Goal: Find specific page/section: Find specific page/section

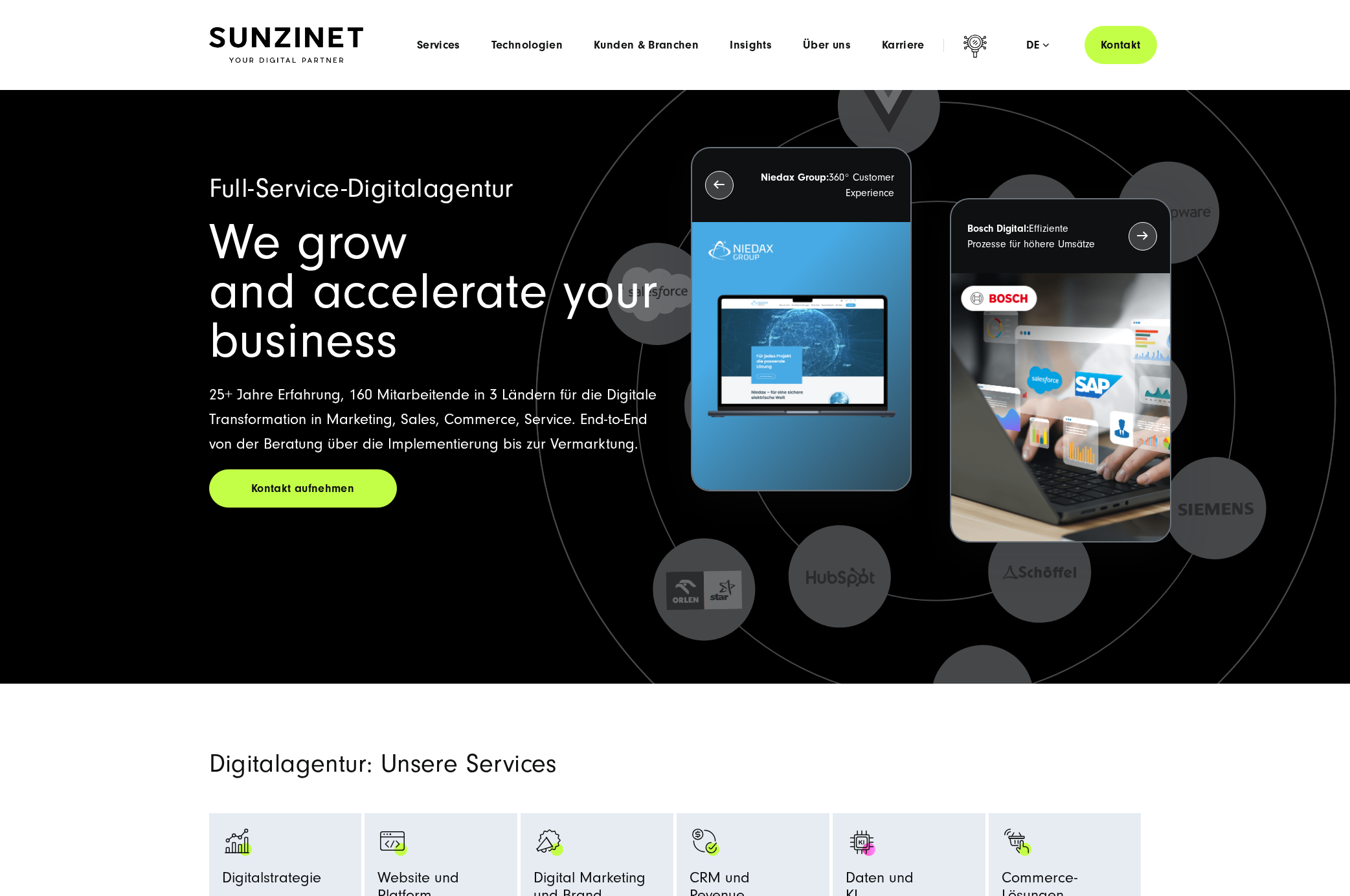
click at [903, 53] on div "Menu Services Menu Full Service Digitalagentur Wir lösen komplexe Herausforderu…" at bounding box center [778, 45] width 755 height 38
click at [899, 42] on span "Karriere" at bounding box center [903, 46] width 43 height 13
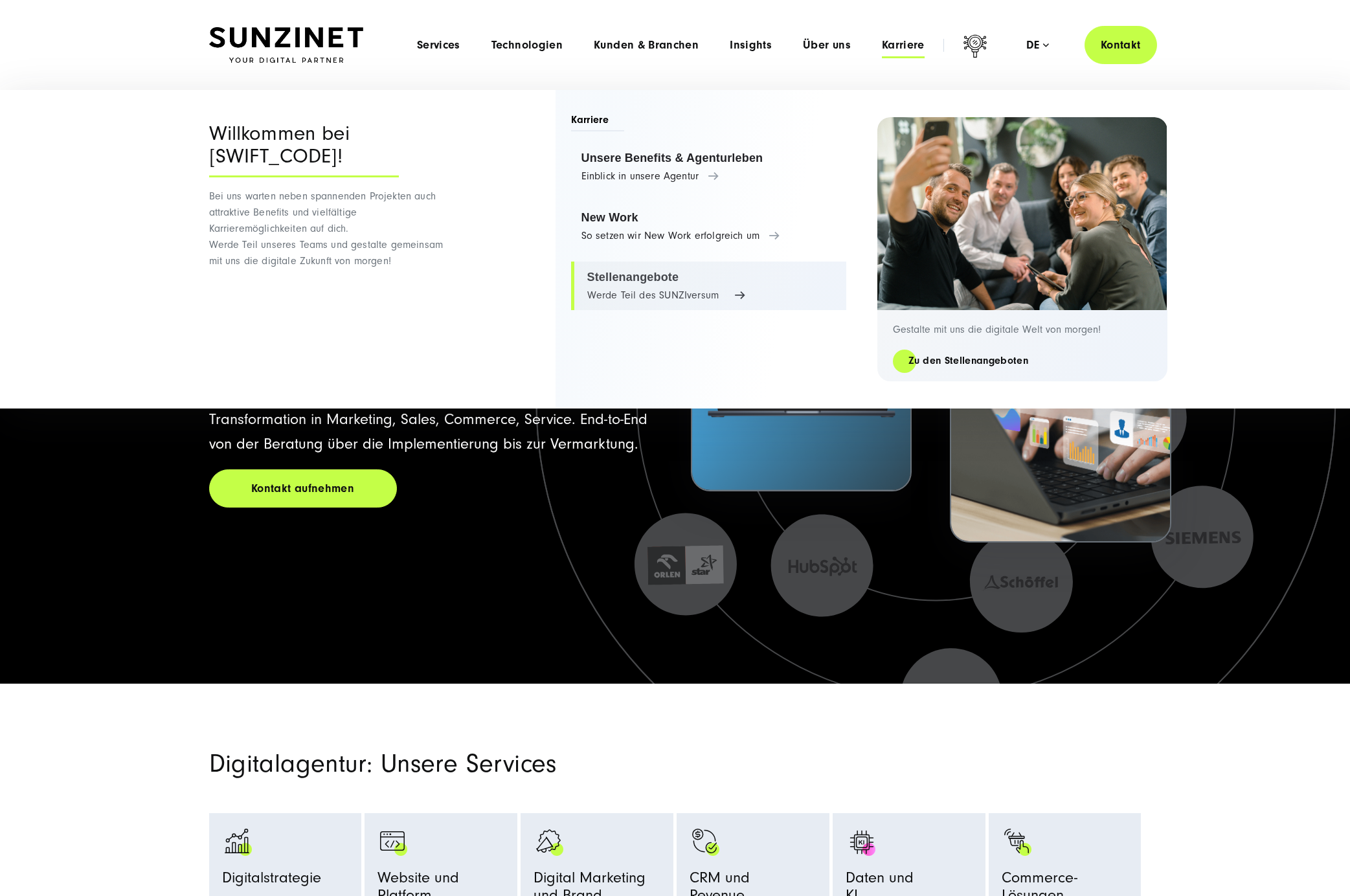
click at [624, 284] on link "Stellenangebote Werde Teil des SUNZIversum" at bounding box center [708, 285] width 275 height 49
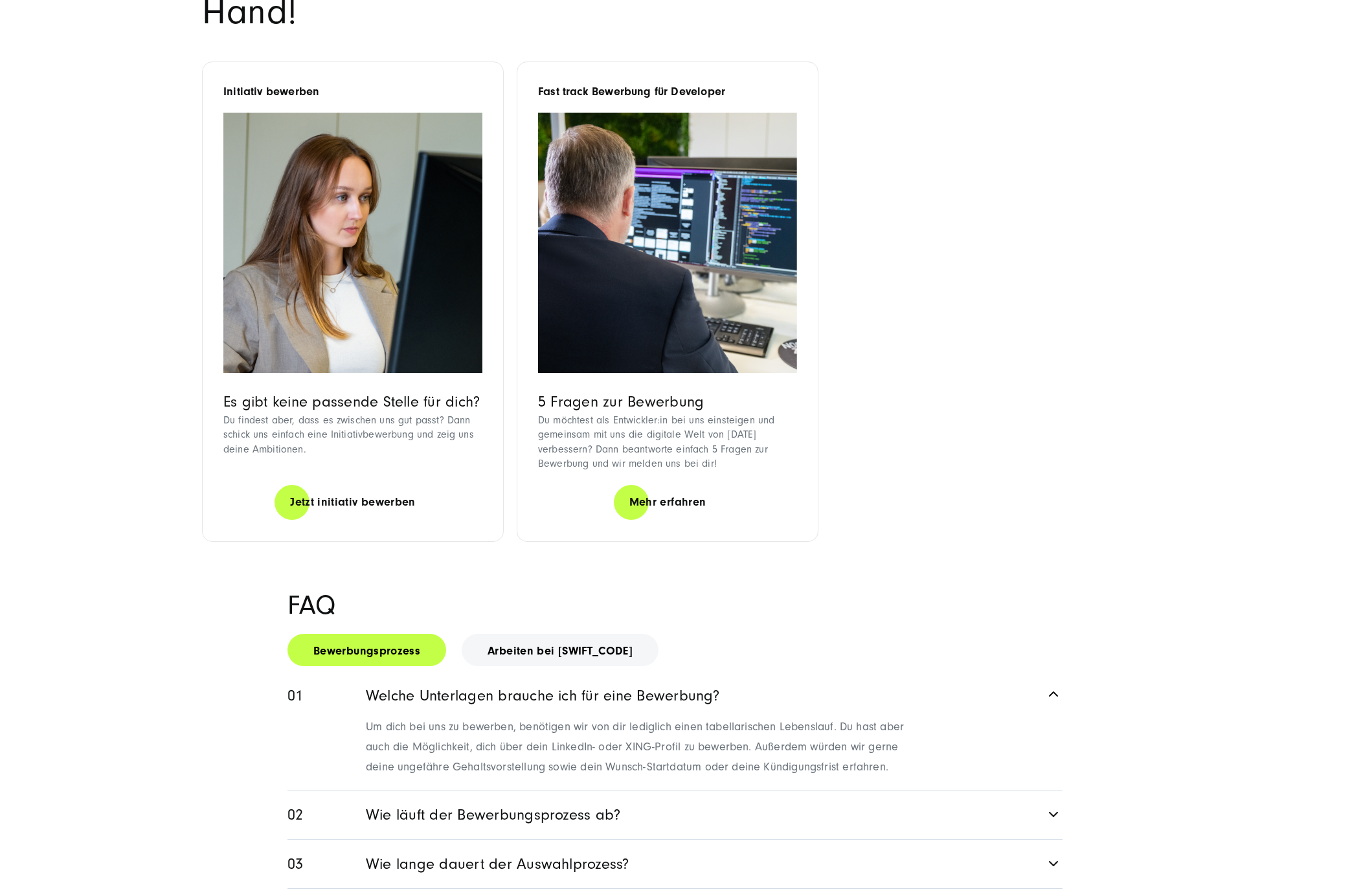
scroll to position [1204, 0]
